Goal: Check status: Check status

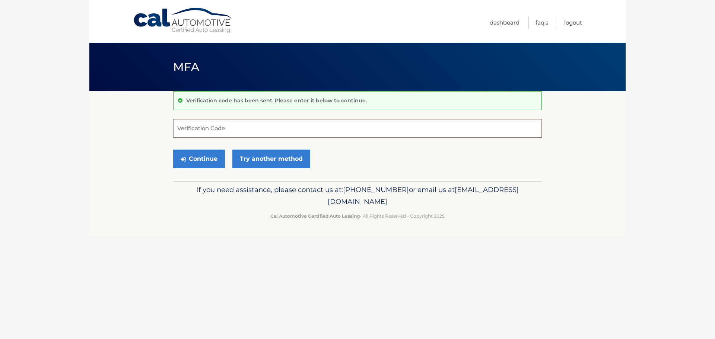
click at [244, 130] on input "Verification Code" at bounding box center [357, 128] width 369 height 19
type input "897009"
click at [206, 151] on button "Continue" at bounding box center [199, 159] width 52 height 19
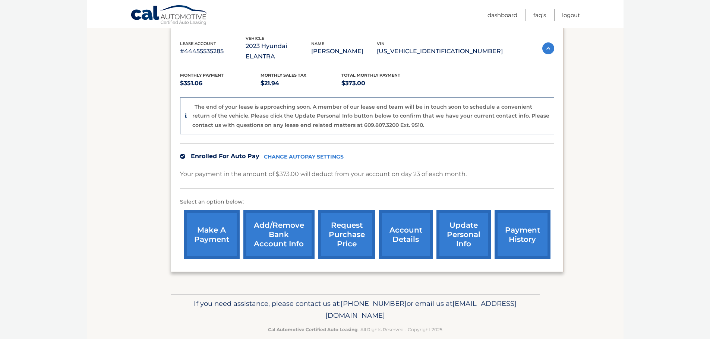
scroll to position [130, 0]
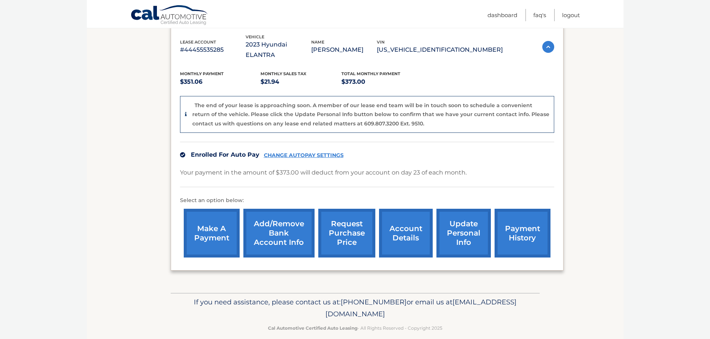
click at [348, 217] on link "request purchase price" at bounding box center [346, 233] width 57 height 49
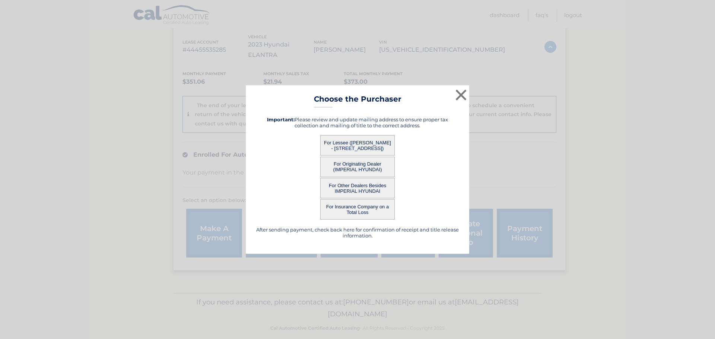
click at [348, 141] on button "For Lessee ([PERSON_NAME] - [STREET_ADDRESS])" at bounding box center [357, 145] width 75 height 20
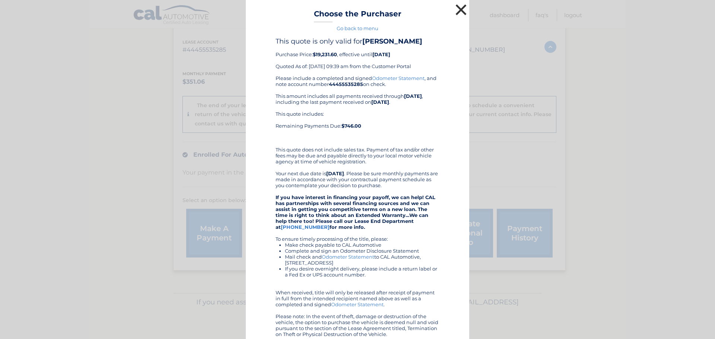
click at [458, 6] on button "×" at bounding box center [461, 9] width 15 height 15
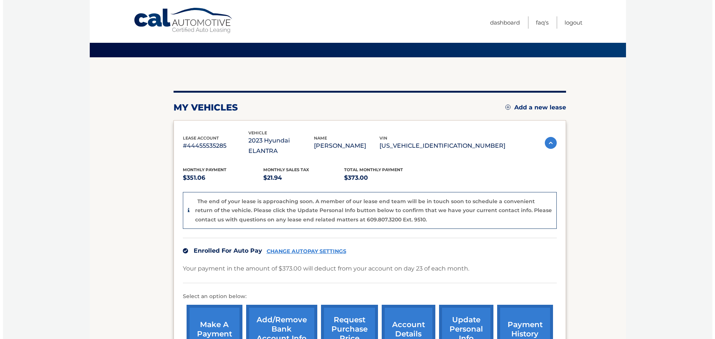
scroll to position [75, 0]
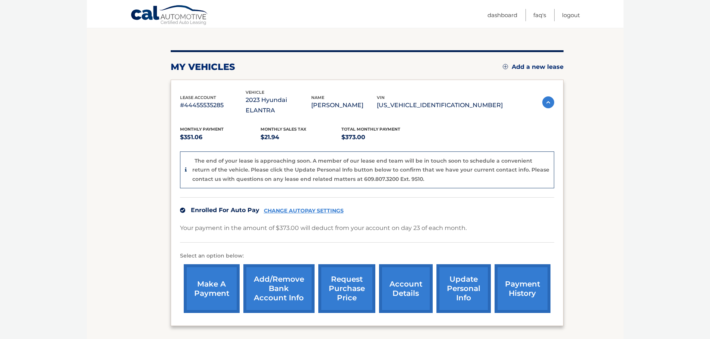
click at [353, 266] on link "request purchase price" at bounding box center [346, 289] width 57 height 49
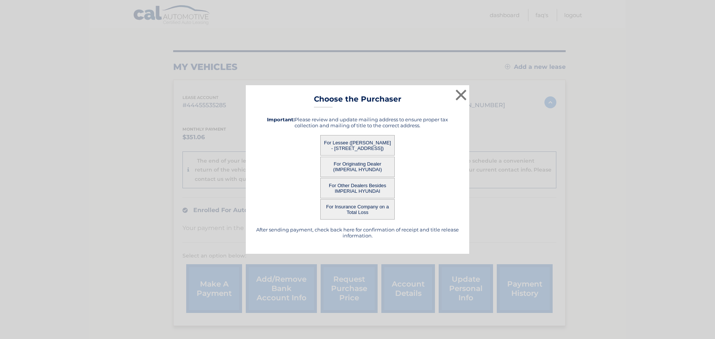
click at [362, 167] on button "For Originating Dealer (IMPERIAL HYUNDAI)" at bounding box center [357, 167] width 75 height 20
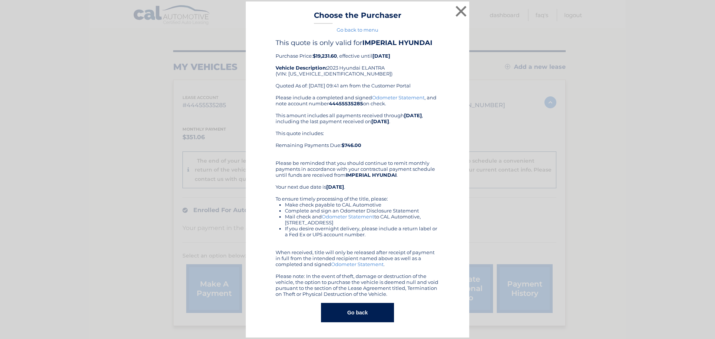
click at [374, 314] on button "Go back" at bounding box center [357, 312] width 73 height 19
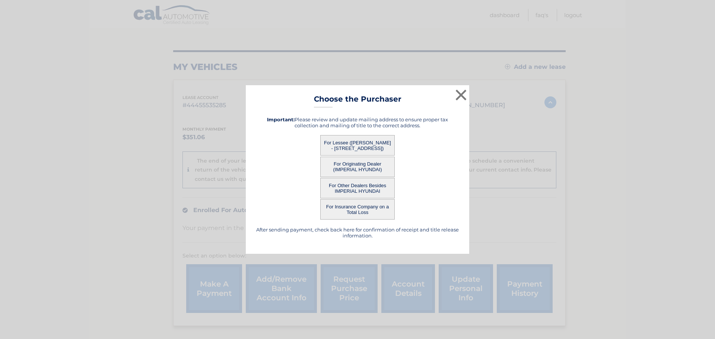
click at [365, 187] on button "For Other Dealers Besides IMPERIAL HYUNDAI" at bounding box center [357, 188] width 75 height 20
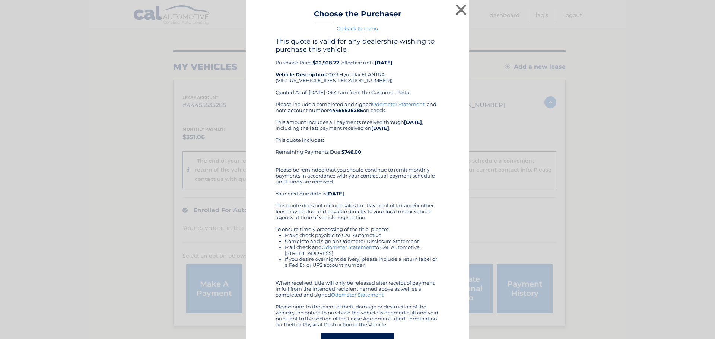
drag, startPoint x: 310, startPoint y: 60, endPoint x: 339, endPoint y: 60, distance: 29.4
click at [339, 60] on div "This quote is valid for any dealership wishing to purchase this vehicle Purchas…" at bounding box center [358, 69] width 164 height 64
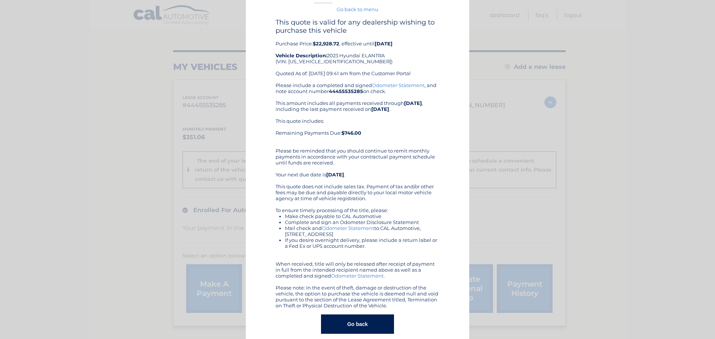
scroll to position [29, 0]
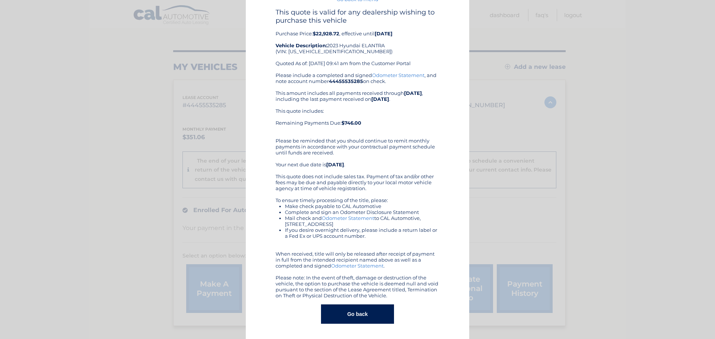
click at [375, 311] on button "Go back" at bounding box center [357, 314] width 73 height 19
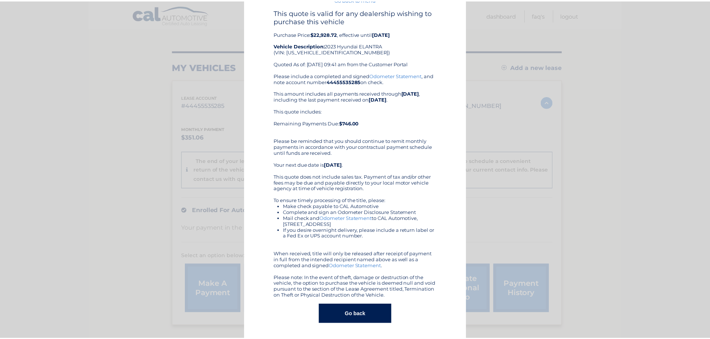
scroll to position [0, 0]
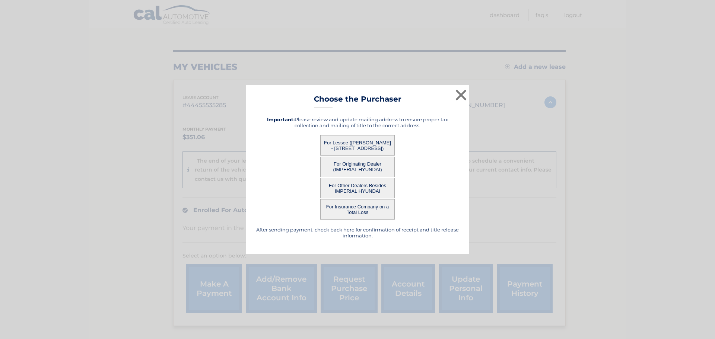
click at [453, 99] on div "× Choose the Purchaser Go back to menu After sending payment, check back here f…" at bounding box center [358, 169] width 224 height 169
click at [459, 95] on button "×" at bounding box center [461, 95] width 15 height 15
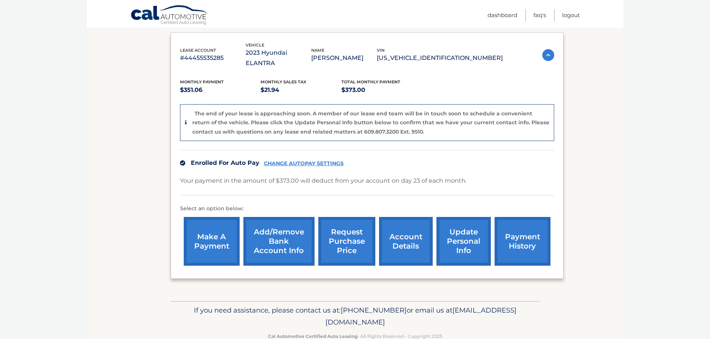
scroll to position [130, 0]
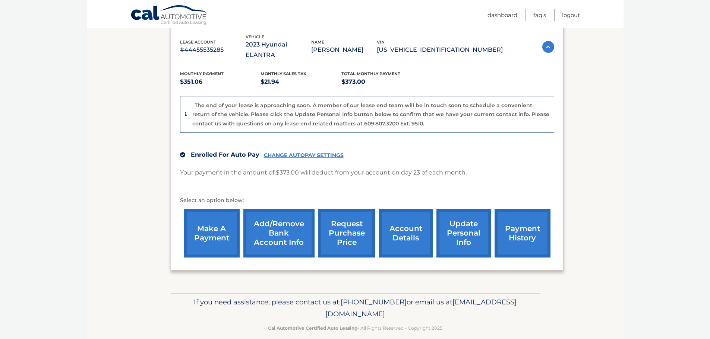
click at [410, 214] on link "account details" at bounding box center [406, 233] width 54 height 49
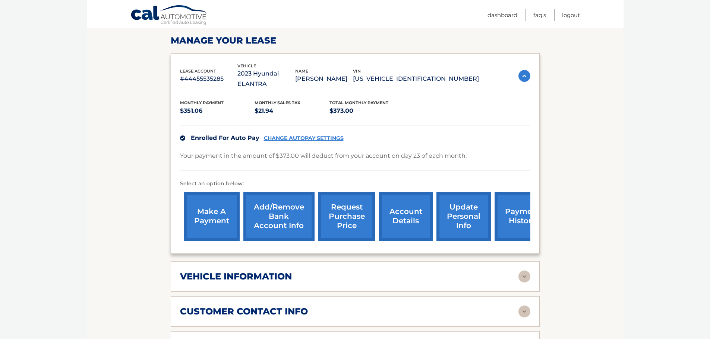
scroll to position [186, 0]
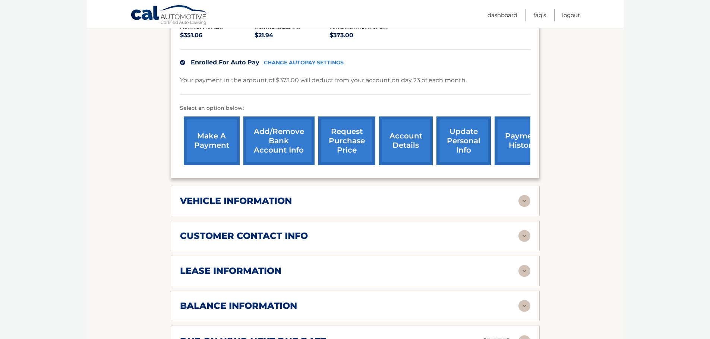
click at [517, 231] on div "customer contact info" at bounding box center [349, 236] width 338 height 11
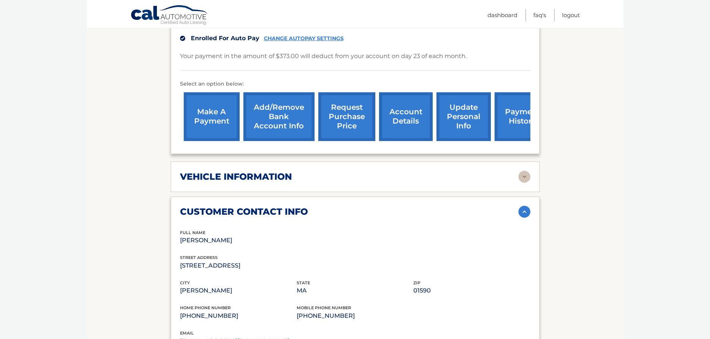
scroll to position [224, 0]
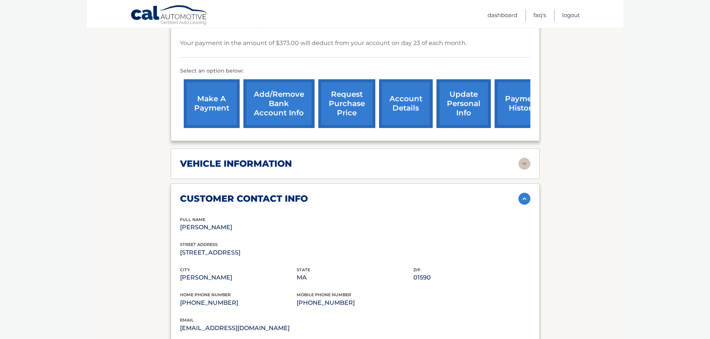
click at [528, 193] on img at bounding box center [524, 199] width 12 height 12
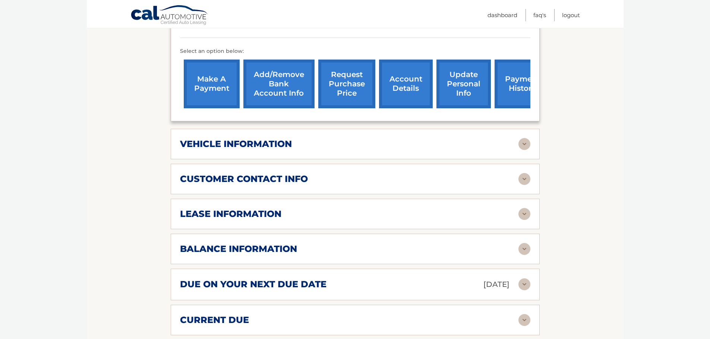
scroll to position [261, 0]
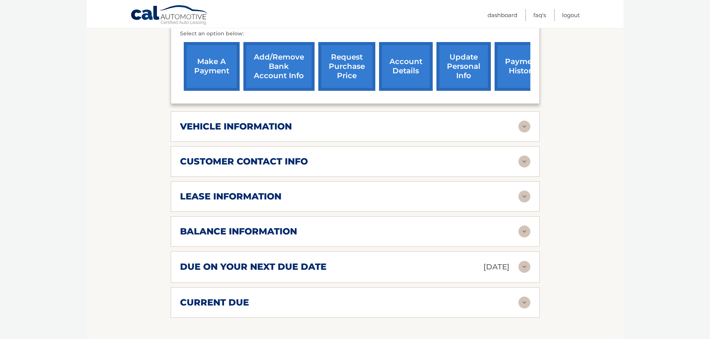
click at [525, 191] on img at bounding box center [524, 197] width 12 height 12
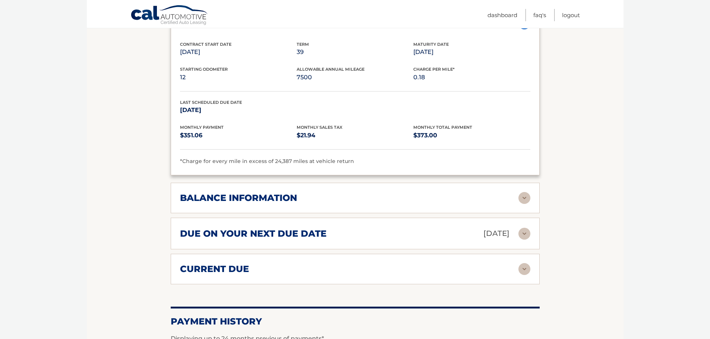
scroll to position [447, 0]
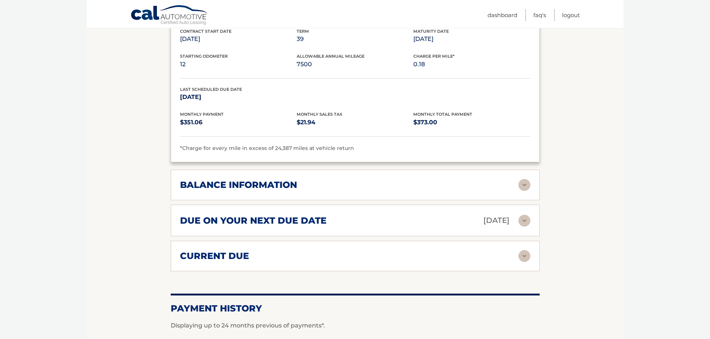
click at [519, 179] on img at bounding box center [524, 185] width 12 height 12
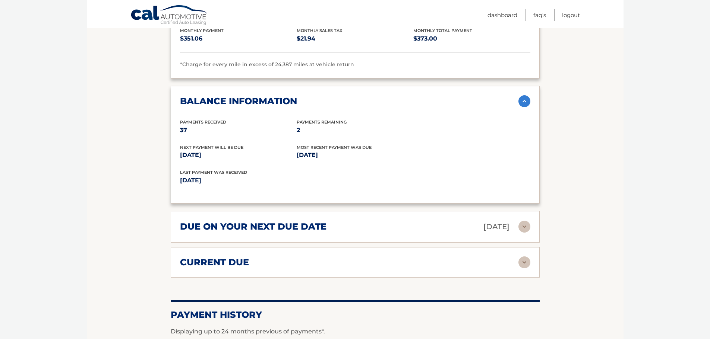
scroll to position [559, 0]
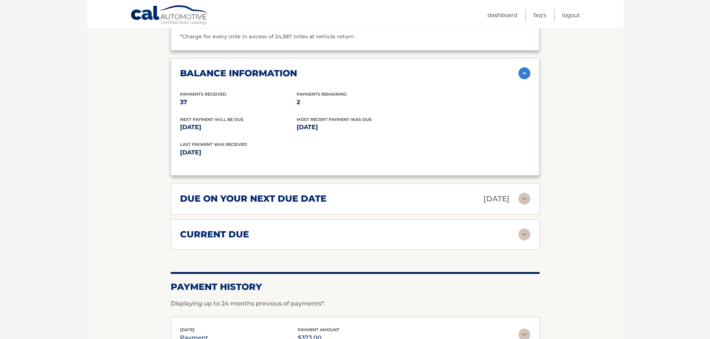
click at [525, 229] on img at bounding box center [524, 235] width 12 height 12
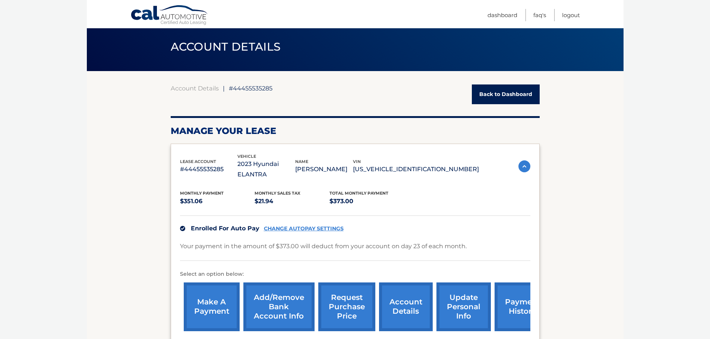
scroll to position [75, 0]
